Goal: Information Seeking & Learning: Check status

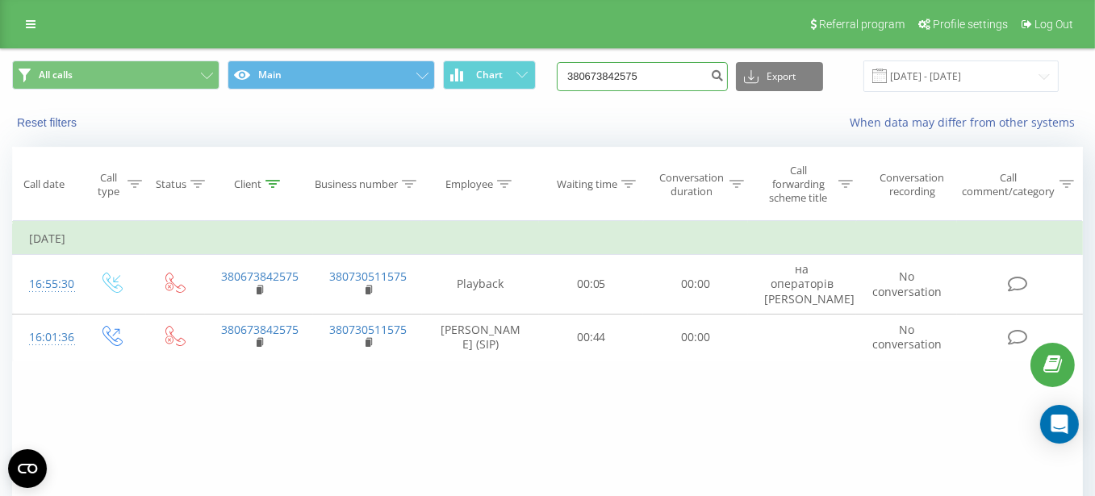
drag, startPoint x: 578, startPoint y: 56, endPoint x: 421, endPoint y: 45, distance: 157.7
click at [413, 41] on div "Referral program Profile settings Log Out All calls Main Chart 380673842575 Exp…" at bounding box center [547, 322] width 1095 height 645
paste input "5040161"
type input "380675040161"
click at [724, 73] on icon "submit" at bounding box center [717, 74] width 14 height 10
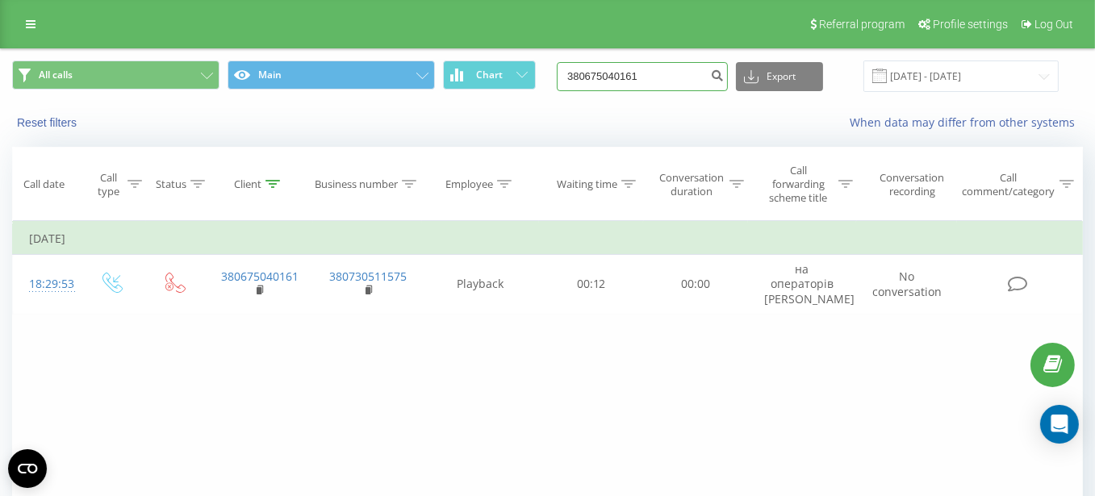
drag, startPoint x: 674, startPoint y: 77, endPoint x: 576, endPoint y: 69, distance: 98.0
click at [576, 69] on div "All calls Main Chart 380675040161 Export .csv .xls .xlsx 20.05.2025 - 20.08.2025" at bounding box center [547, 76] width 1070 height 31
paste input "0"
type input "380675040160"
click at [724, 70] on icon "submit" at bounding box center [717, 74] width 14 height 10
